Goal: Use online tool/utility: Utilize a website feature to perform a specific function

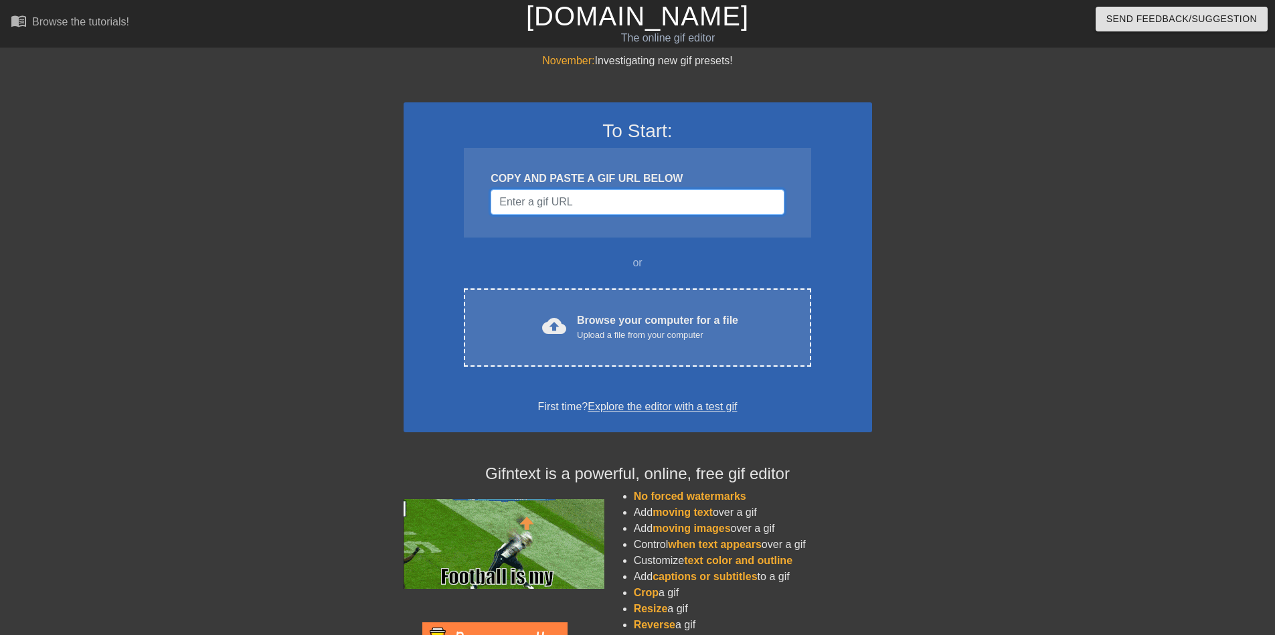
click at [602, 200] on input "Username" at bounding box center [637, 201] width 293 height 25
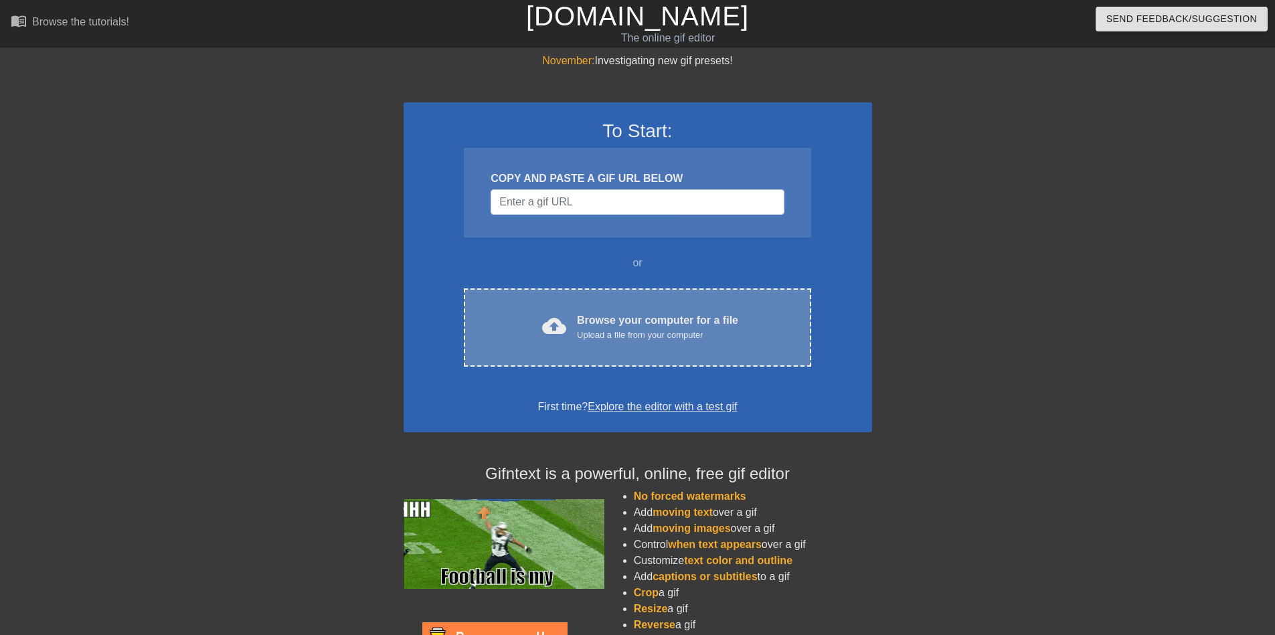
click at [645, 343] on div "cloud_upload Browse your computer for a file Upload a file from your computer C…" at bounding box center [637, 328] width 347 height 78
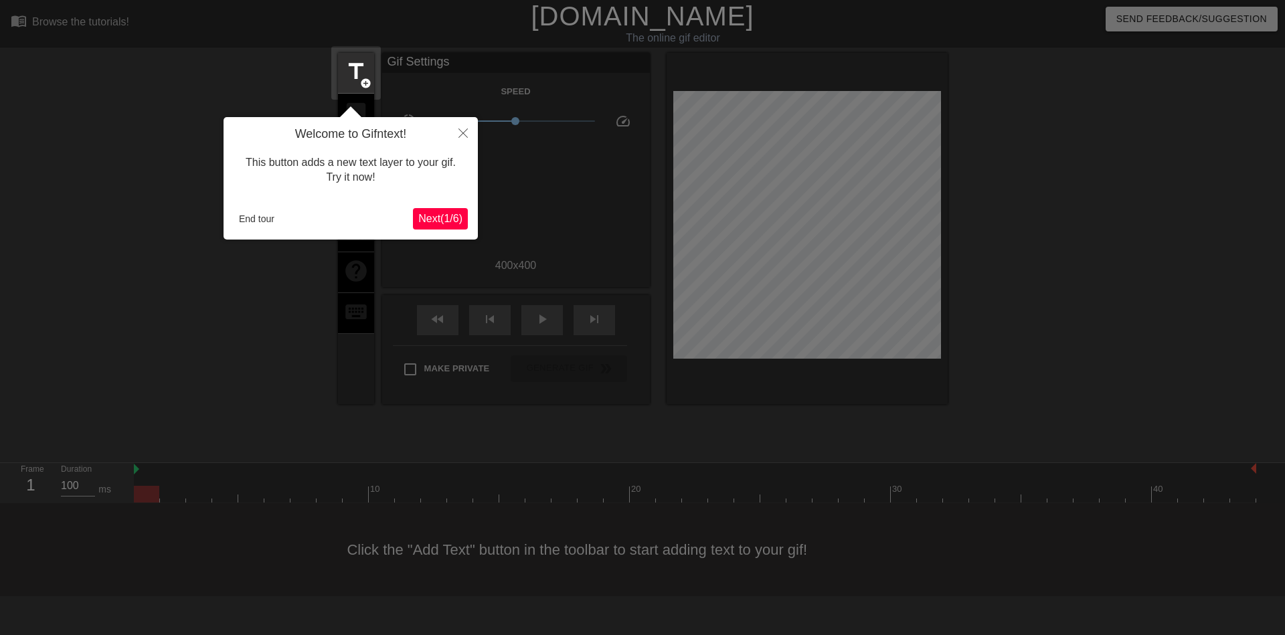
click at [427, 221] on span "Next ( 1 / 6 )" at bounding box center [440, 218] width 44 height 11
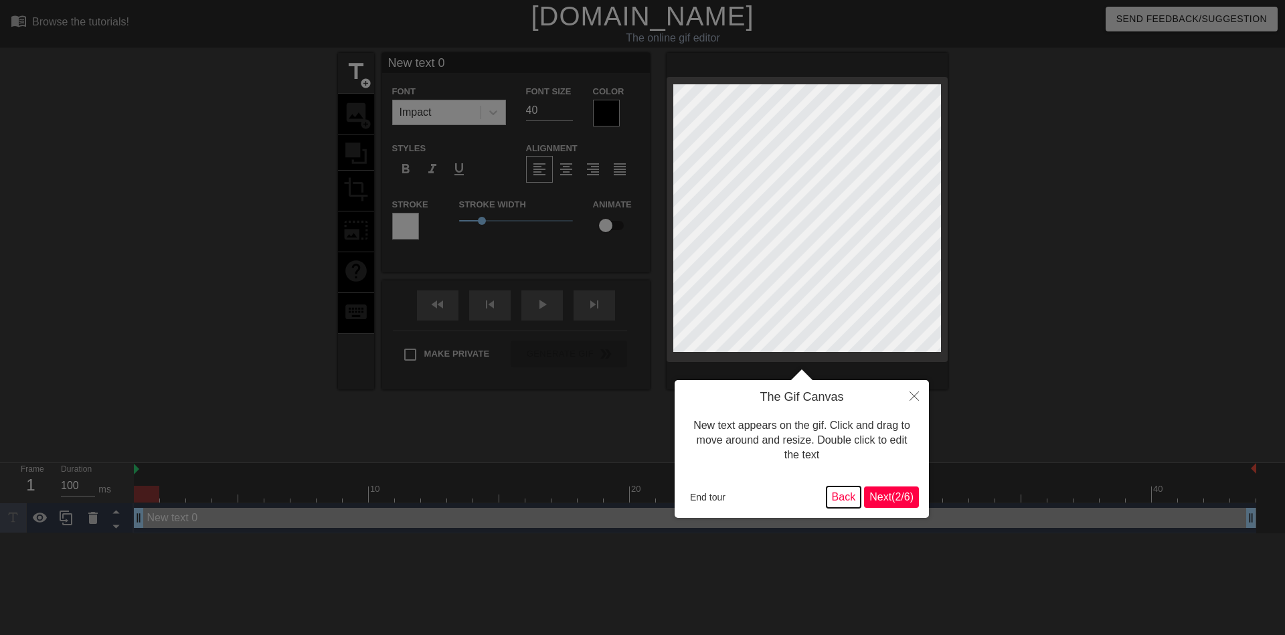
click at [838, 492] on button "Back" at bounding box center [844, 497] width 35 height 21
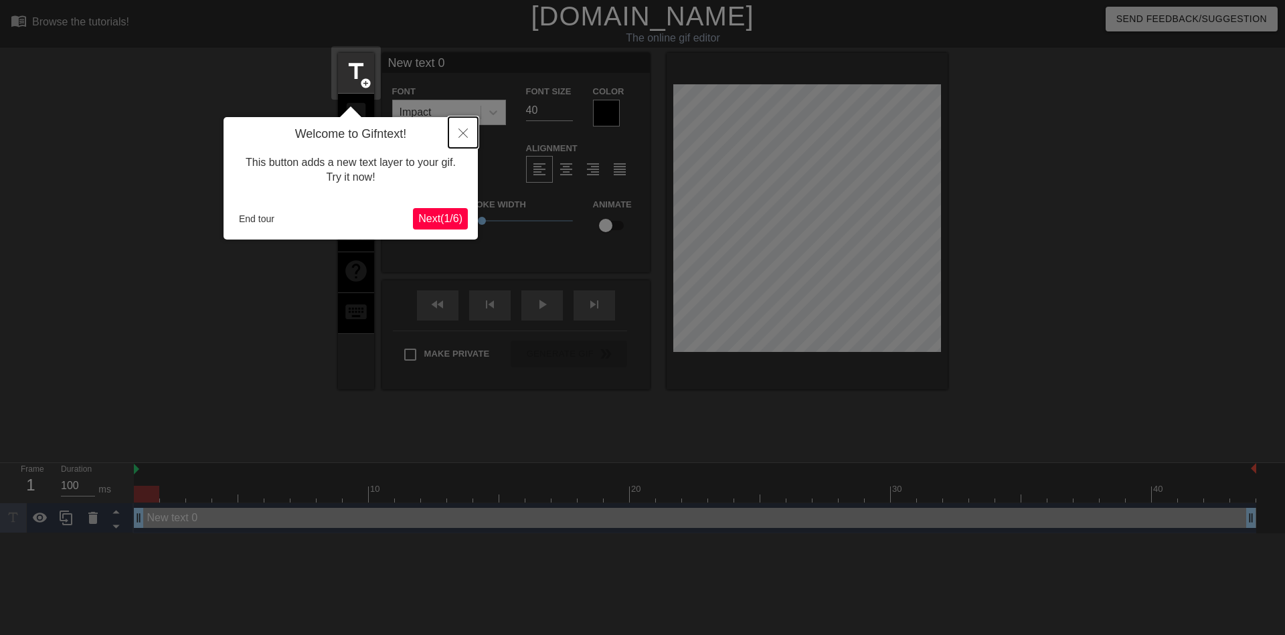
click at [459, 131] on icon "Close" at bounding box center [463, 133] width 9 height 9
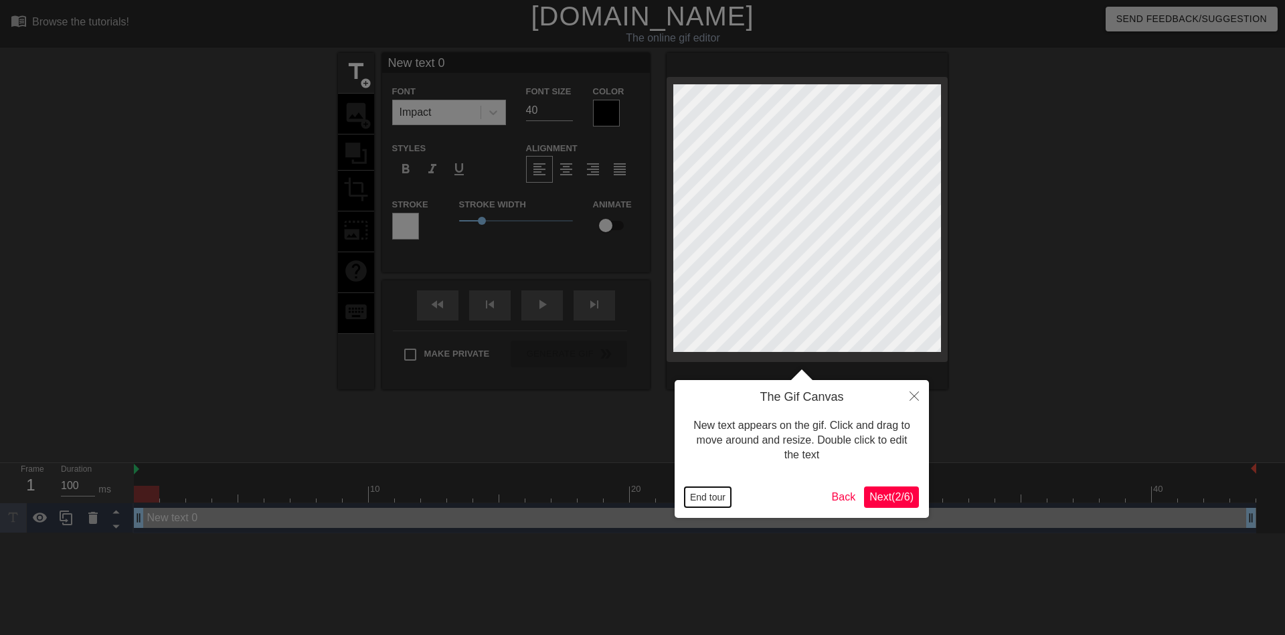
click at [700, 498] on button "End tour" at bounding box center [708, 497] width 46 height 20
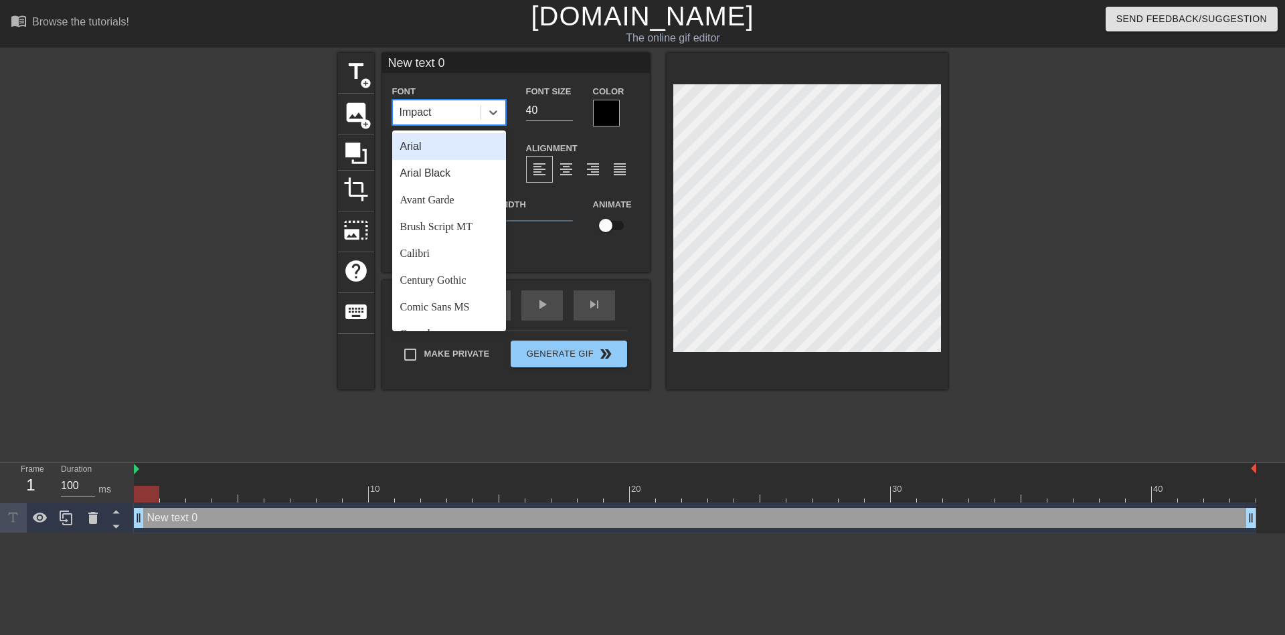
click at [465, 115] on div "Impact" at bounding box center [437, 112] width 88 height 24
click at [463, 112] on div "Impact" at bounding box center [437, 112] width 88 height 24
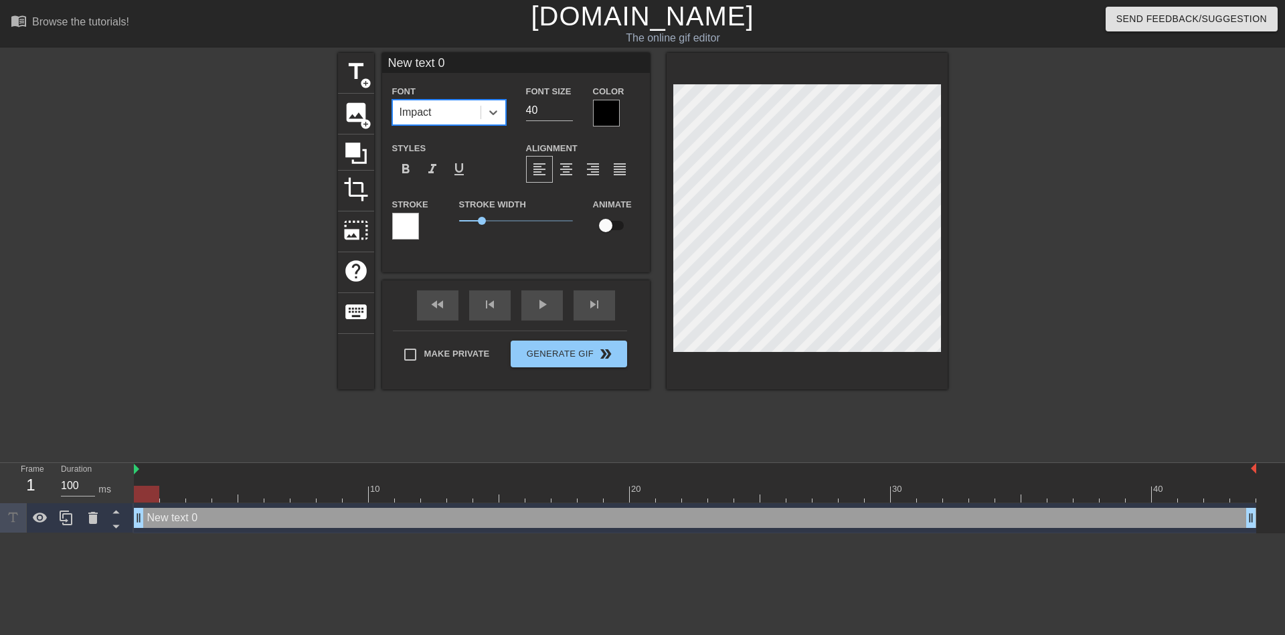
click at [601, 112] on div at bounding box center [606, 113] width 27 height 27
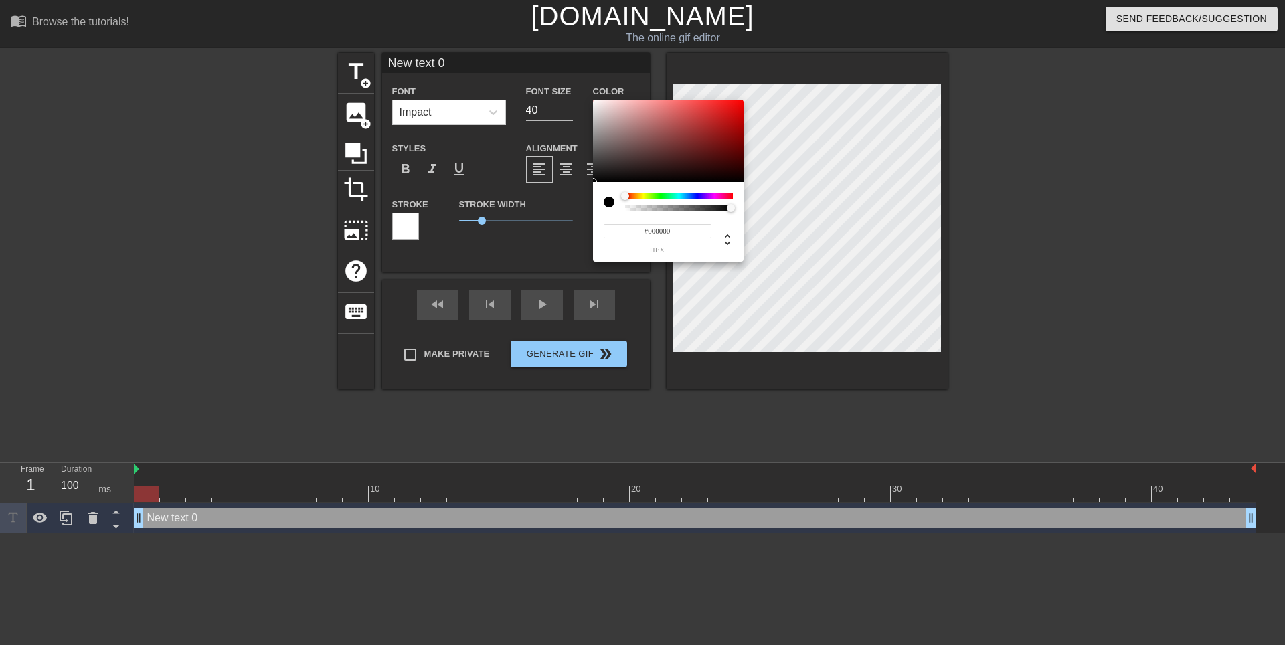
click at [609, 199] on div at bounding box center [609, 202] width 11 height 11
type input "#FFFFFF"
drag, startPoint x: 602, startPoint y: 138, endPoint x: 467, endPoint y: 13, distance: 183.8
click at [469, 9] on div "#FFFFFF hex" at bounding box center [642, 322] width 1285 height 645
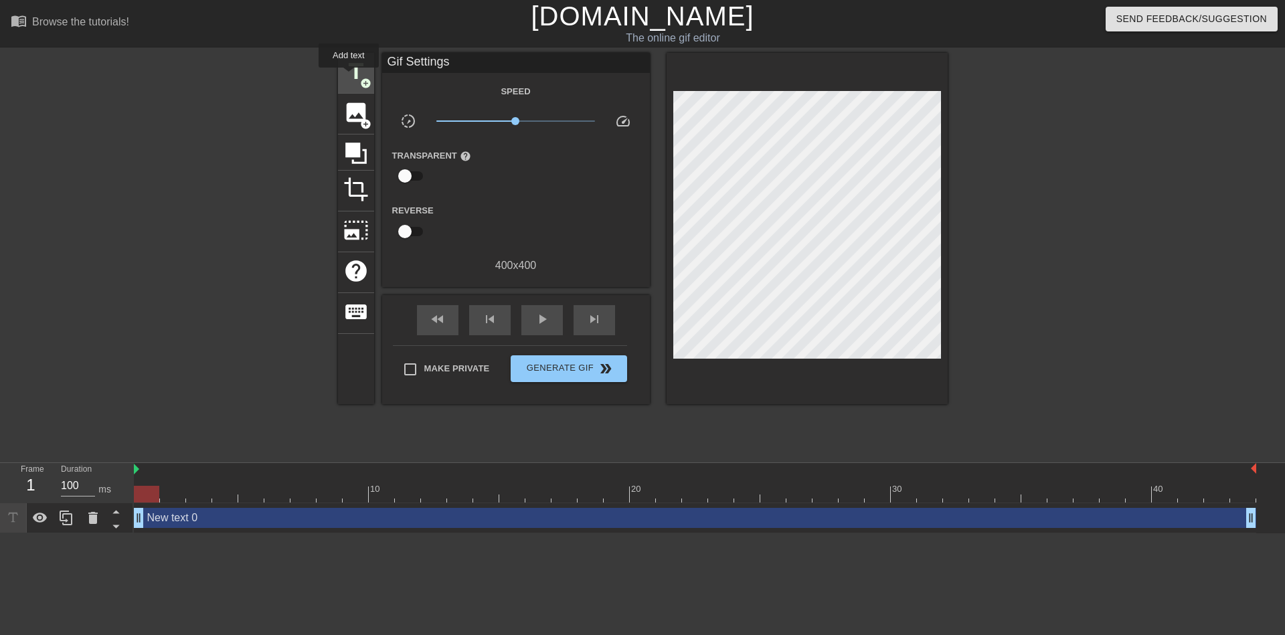
click at [349, 77] on span "title" at bounding box center [355, 71] width 25 height 25
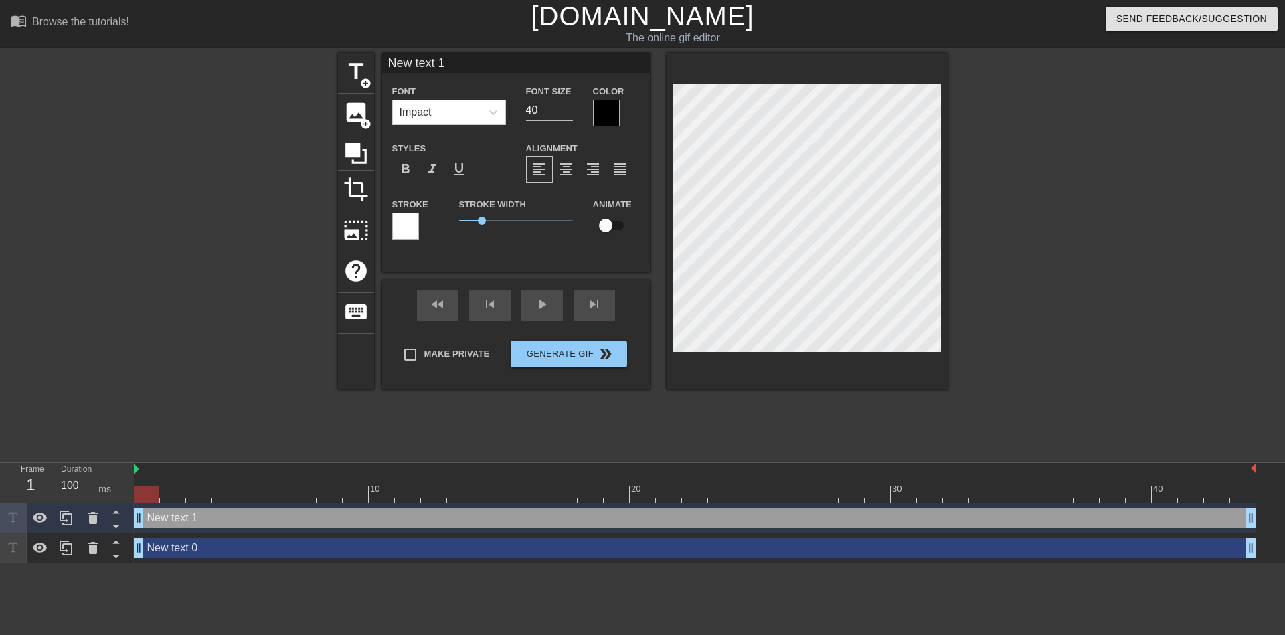
click at [357, 379] on div "title add_circle image add_circle crop photo_size_select_large help keyboard Ne…" at bounding box center [643, 221] width 610 height 337
type input "New text 0"
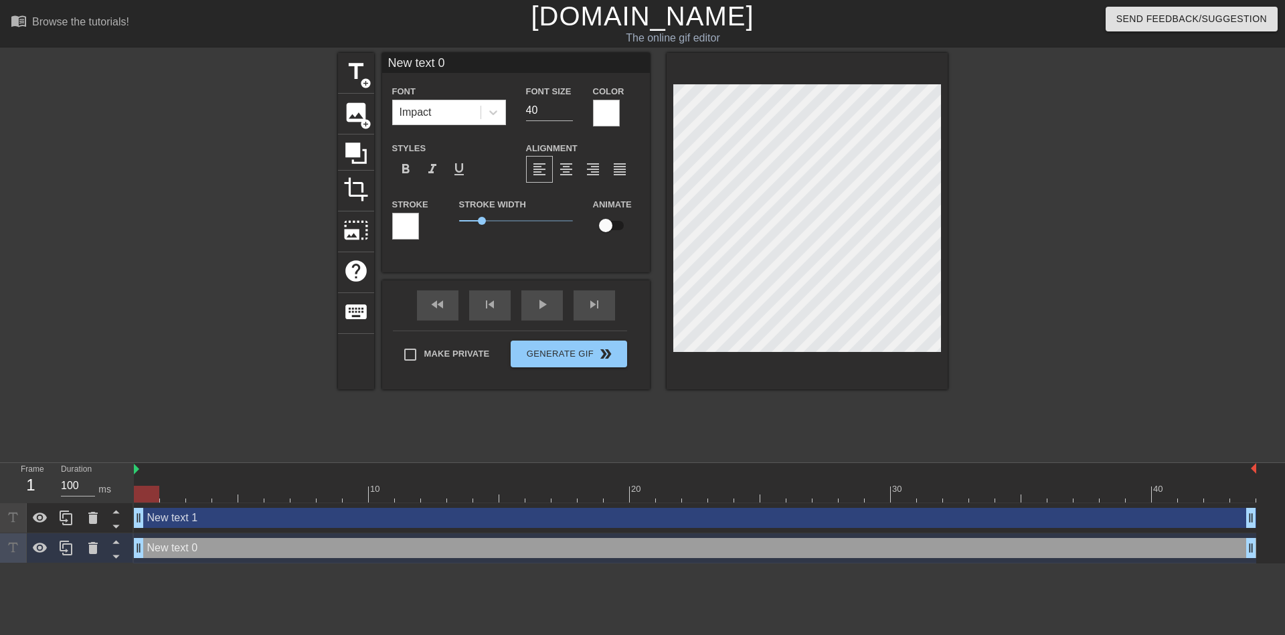
click at [407, 226] on div at bounding box center [405, 226] width 27 height 27
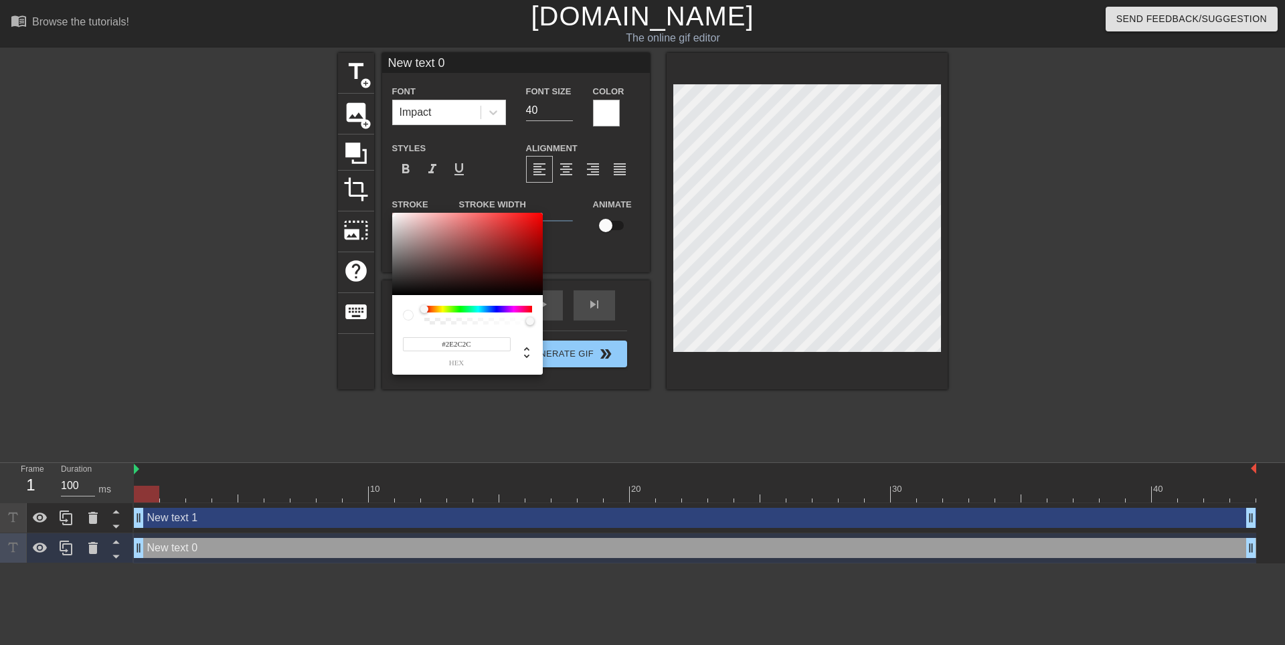
type input "#000000"
drag, startPoint x: 407, startPoint y: 260, endPoint x: 345, endPoint y: 364, distance: 121.6
click at [343, 364] on div "#000000 hex" at bounding box center [642, 322] width 1285 height 645
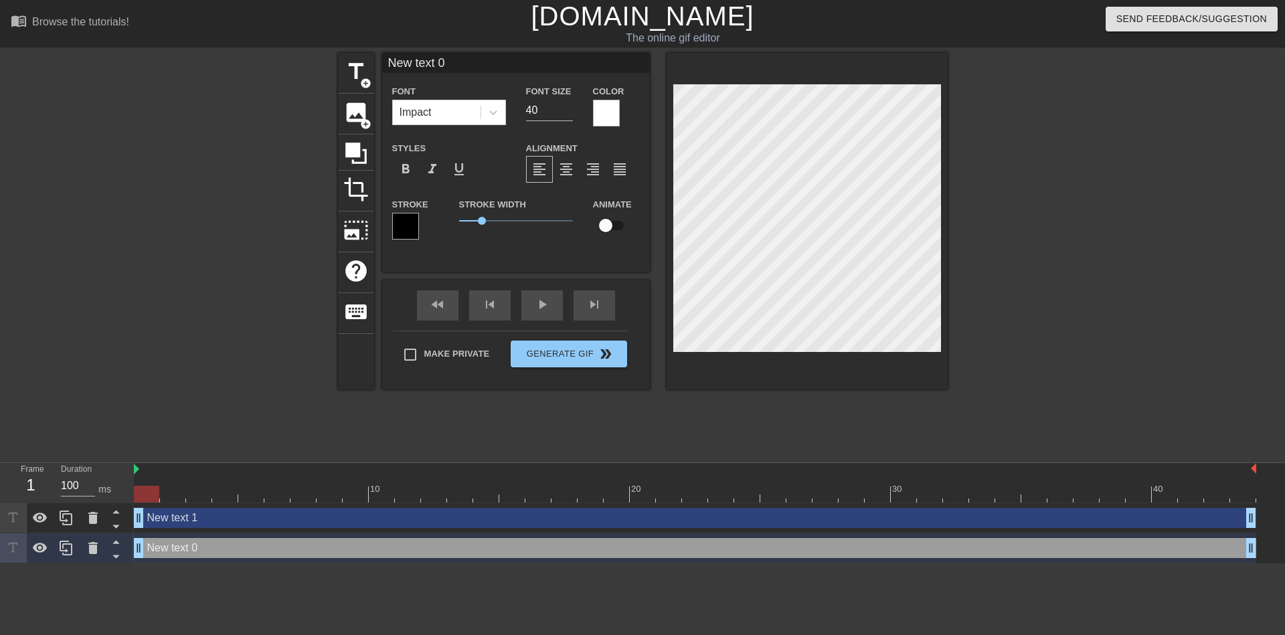
scroll to position [2, 2]
drag, startPoint x: 598, startPoint y: 262, endPoint x: 669, endPoint y: 114, distance: 164.7
click at [669, 114] on div at bounding box center [807, 221] width 281 height 337
type input "П"
type textarea "П"
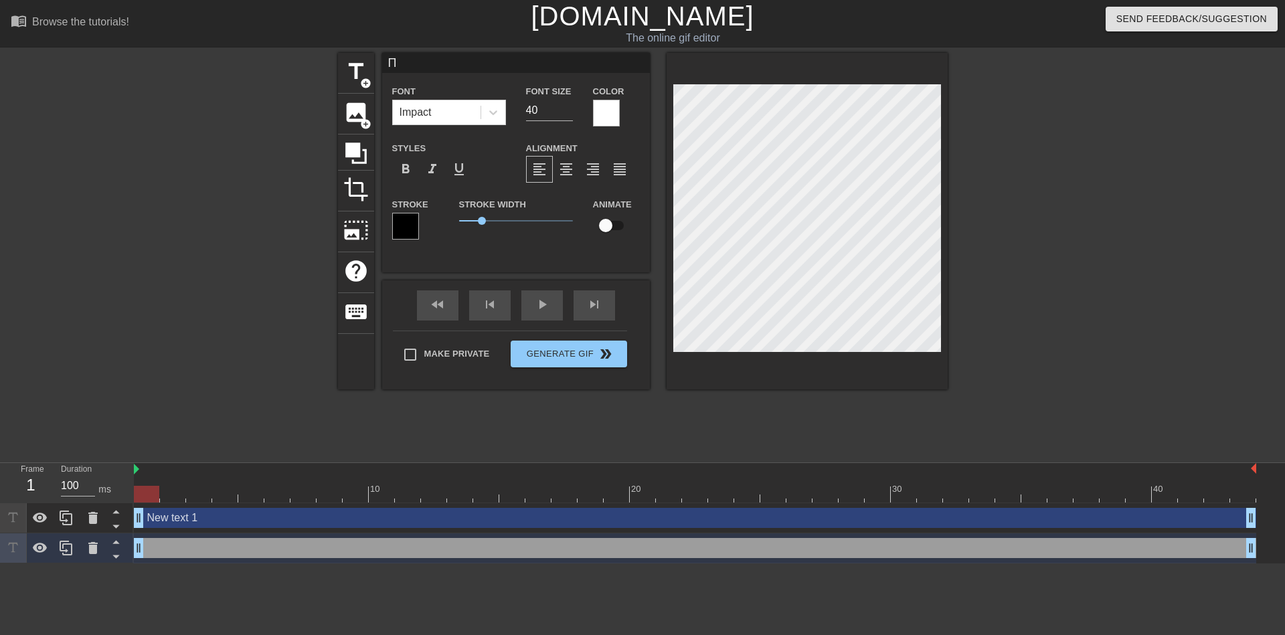
type input "ПЕ"
type textarea "ПЕ"
type input "ПЕР"
type textarea "ПЕР"
type input "ПЕРЕ"
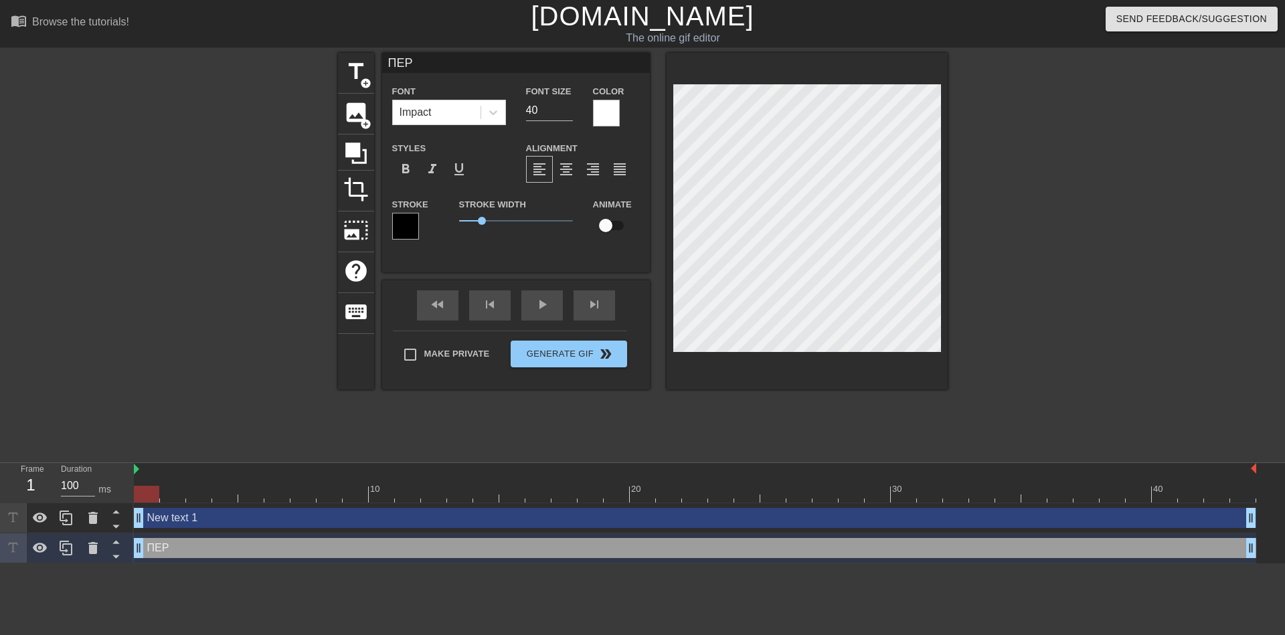
type textarea "ПЕРЕ"
type input "ПЕРЕК"
type textarea "ПЕРЕК"
type input "ПЕРЕКУ"
type textarea "ПЕРЕКУ"
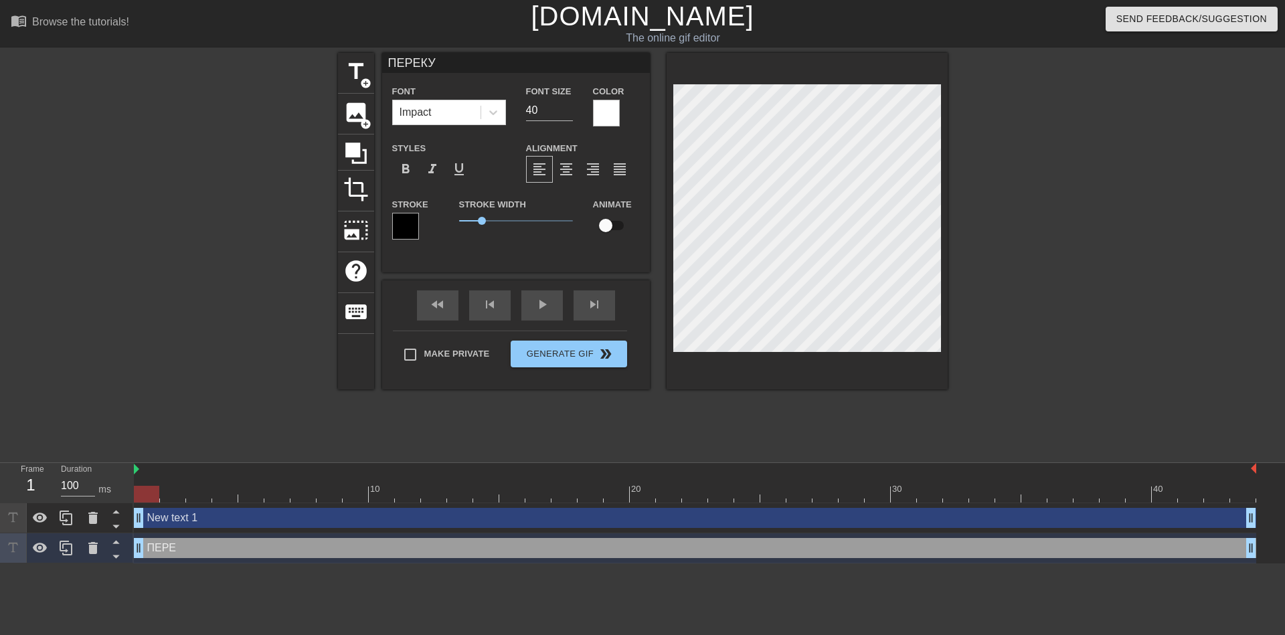
type input "ПЕРЕКУР"
type textarea "ПЕРЕКУР"
click at [527, 252] on div "ПЕРЕКУР Font Impact Font Size 40 Color Styles format_bold format_italic format_…" at bounding box center [516, 163] width 268 height 220
click at [1037, 166] on div at bounding box center [1064, 254] width 201 height 402
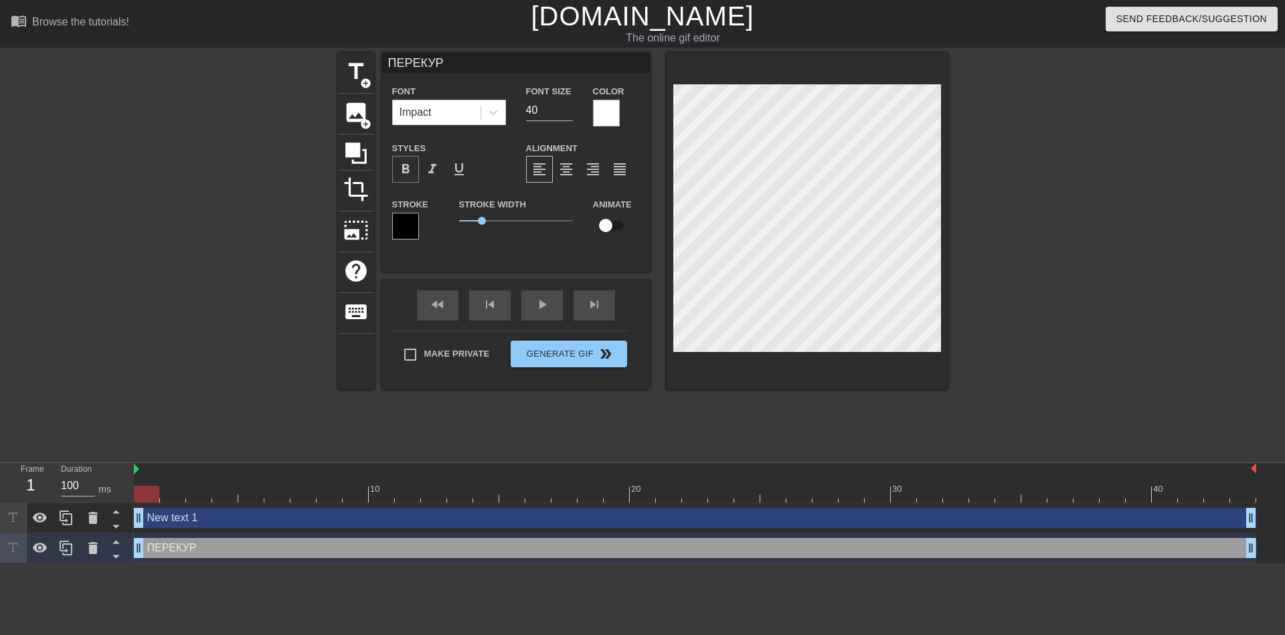
click at [402, 165] on span "format_bold" at bounding box center [406, 169] width 16 height 16
click at [432, 171] on span "format_italic" at bounding box center [432, 169] width 16 height 16
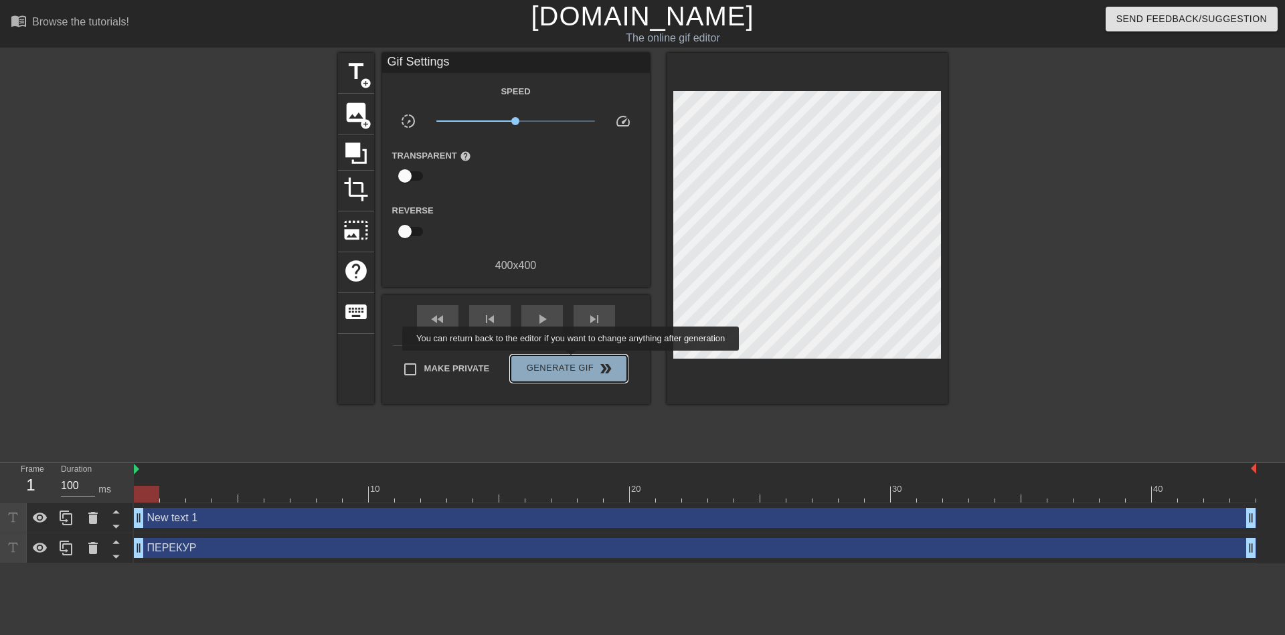
click at [572, 361] on span "Generate Gif double_arrow" at bounding box center [568, 369] width 105 height 16
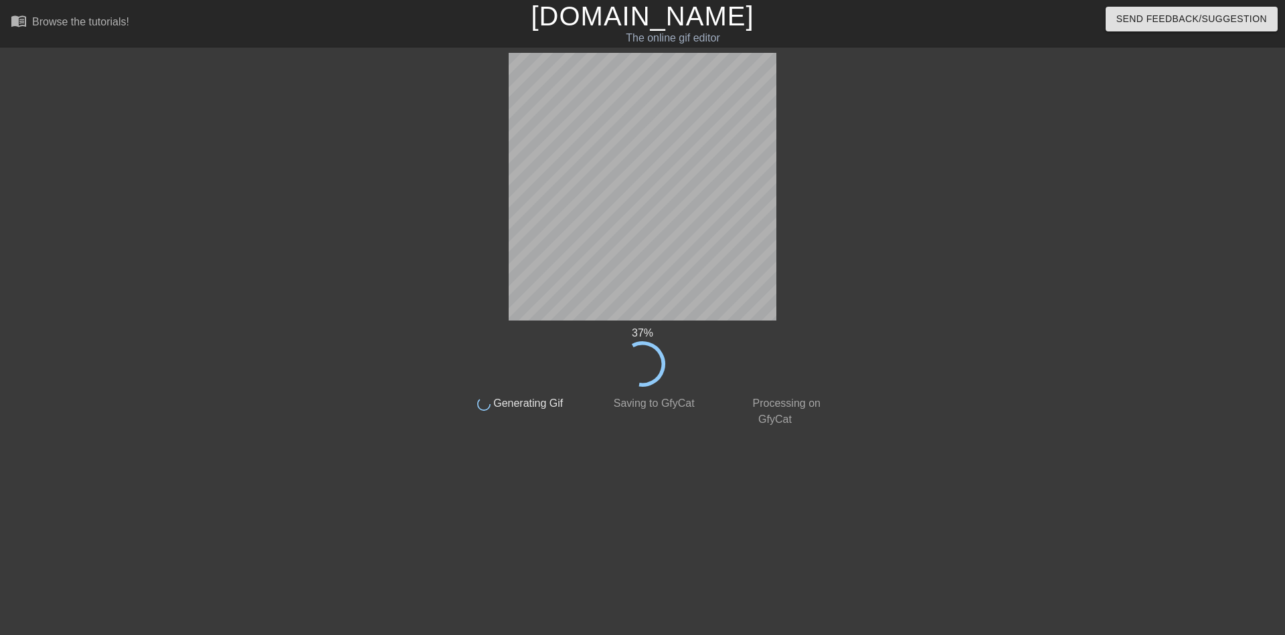
click at [698, 388] on div "done Saving to GfyCat" at bounding box center [642, 407] width 133 height 41
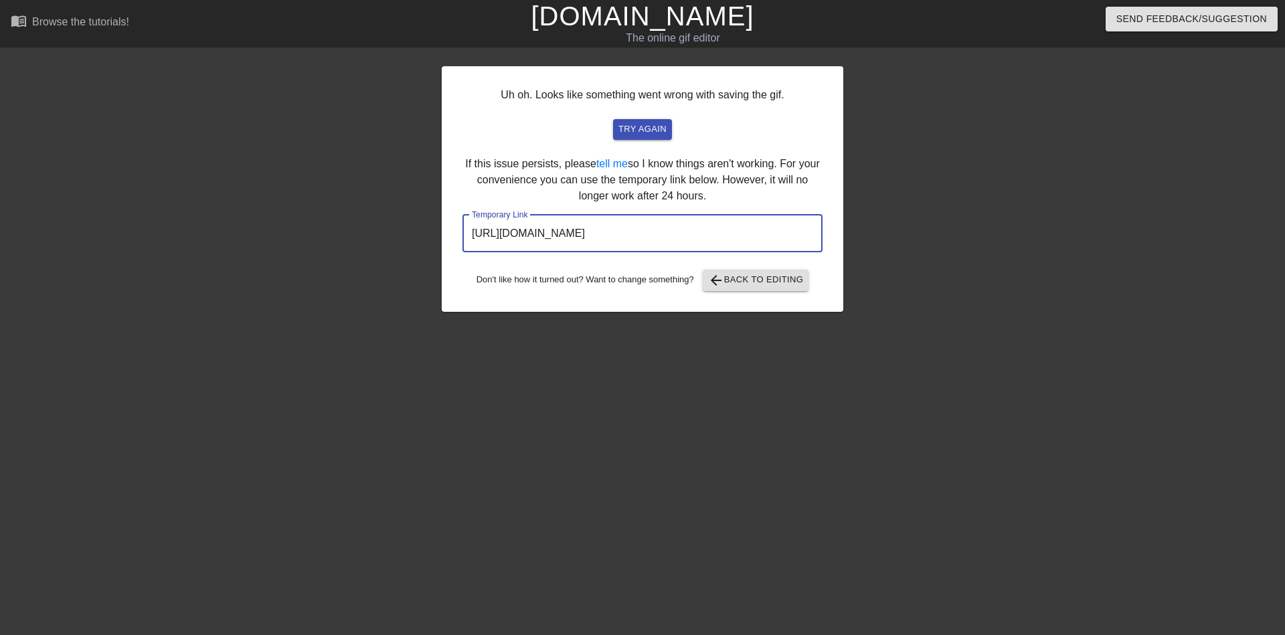
drag, startPoint x: 755, startPoint y: 234, endPoint x: 411, endPoint y: 246, distance: 344.3
click at [411, 246] on div "Uh oh. Looks like something went wrong with saving the gif. try again If this i…" at bounding box center [642, 254] width 1285 height 402
